Goal: Information Seeking & Learning: Learn about a topic

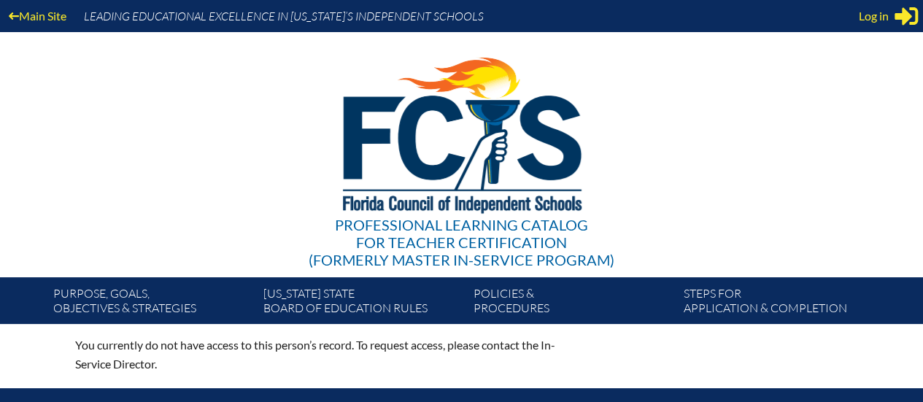
type input "[EMAIL_ADDRESS][DOMAIN_NAME]"
click at [881, 22] on span "Log in" at bounding box center [874, 16] width 30 height 18
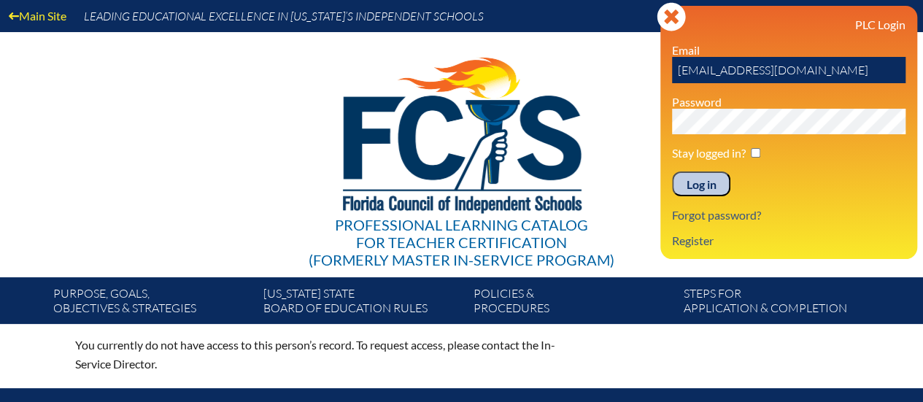
click at [705, 188] on input "Log in" at bounding box center [701, 183] width 58 height 25
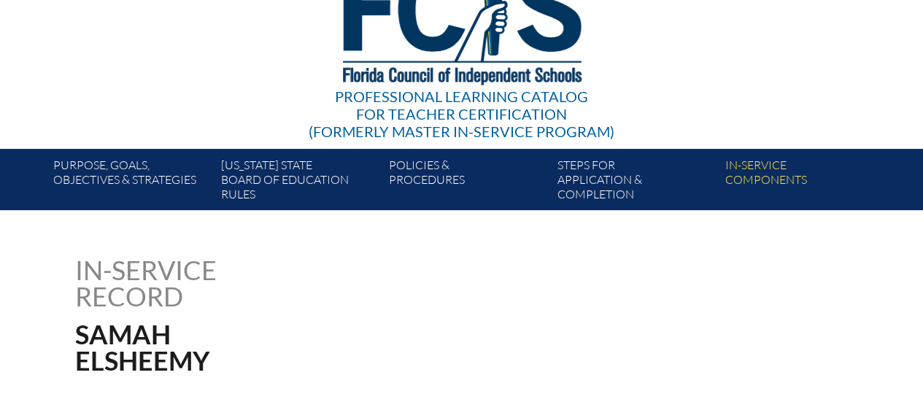
scroll to position [128, 0]
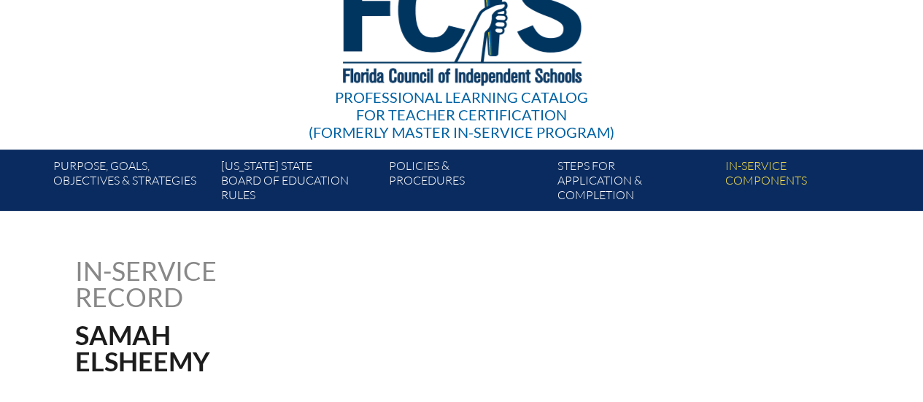
click at [757, 169] on link "In-service components" at bounding box center [803, 182] width 168 height 55
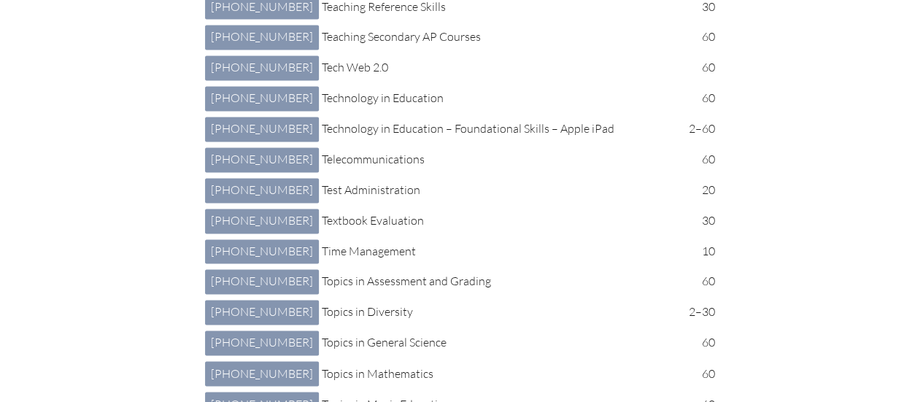
scroll to position [6564, 0]
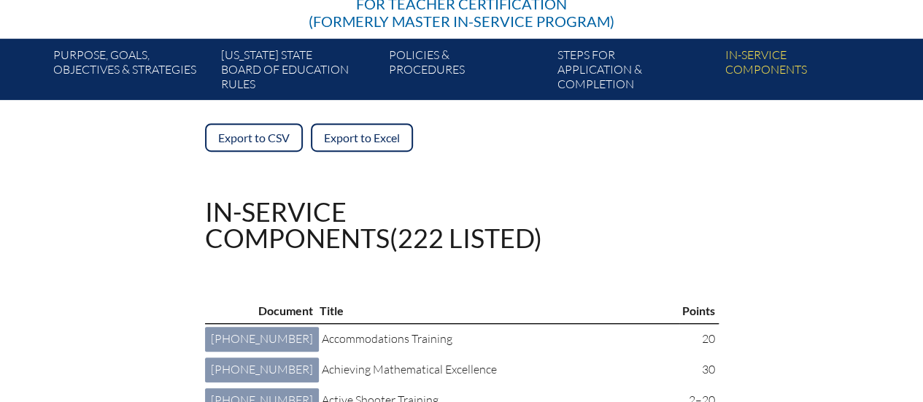
scroll to position [0, 0]
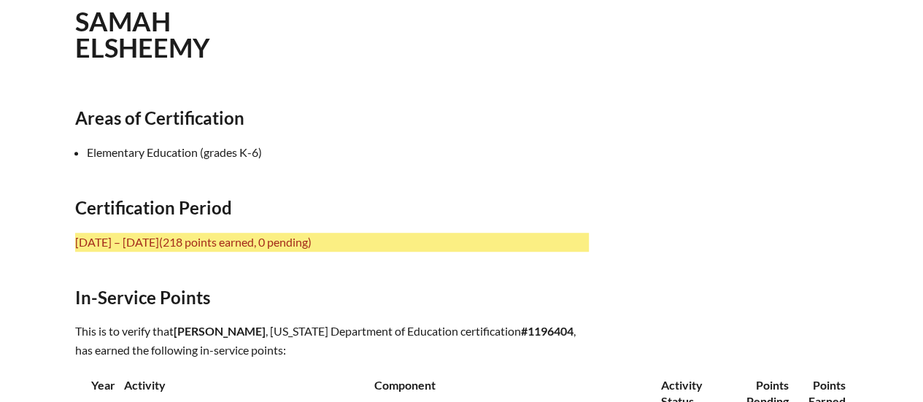
scroll to position [432, 0]
